Goal: Find specific page/section: Find specific page/section

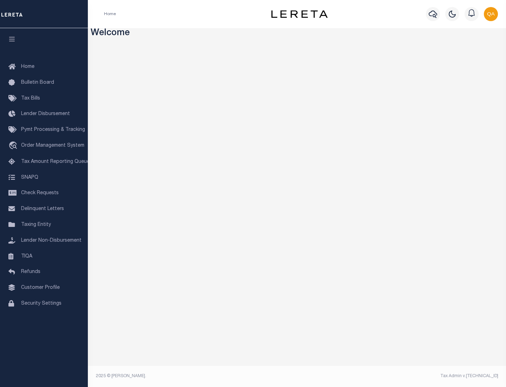
click at [44, 193] on span "Check Requests" at bounding box center [40, 193] width 38 height 5
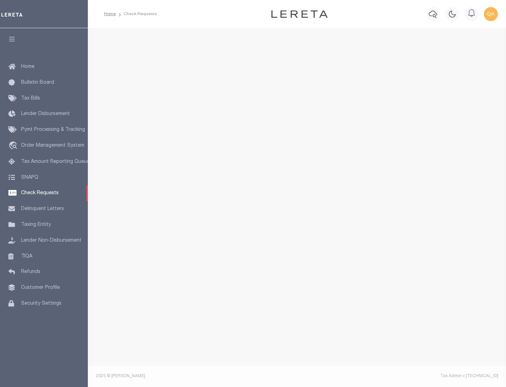
select select "50"
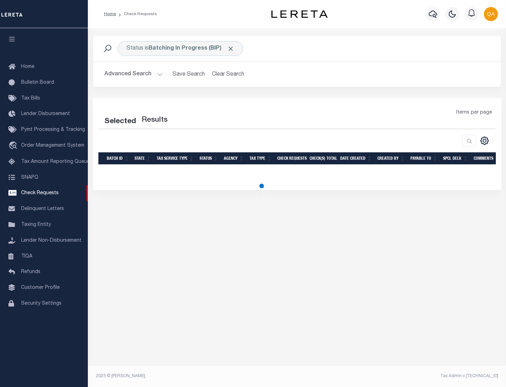
select select "50"
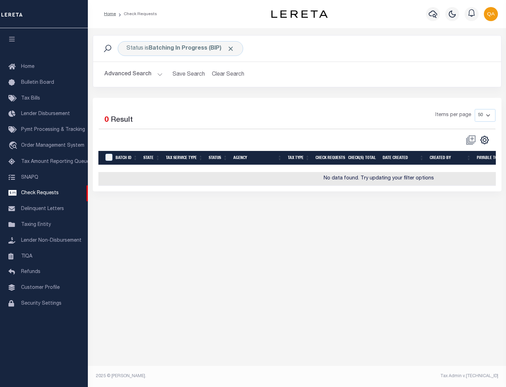
click at [231, 49] on span "Click to Remove" at bounding box center [230, 48] width 7 height 7
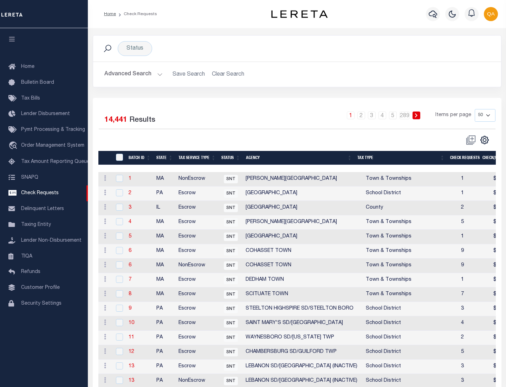
scroll to position [339, 0]
